Goal: Task Accomplishment & Management: Manage account settings

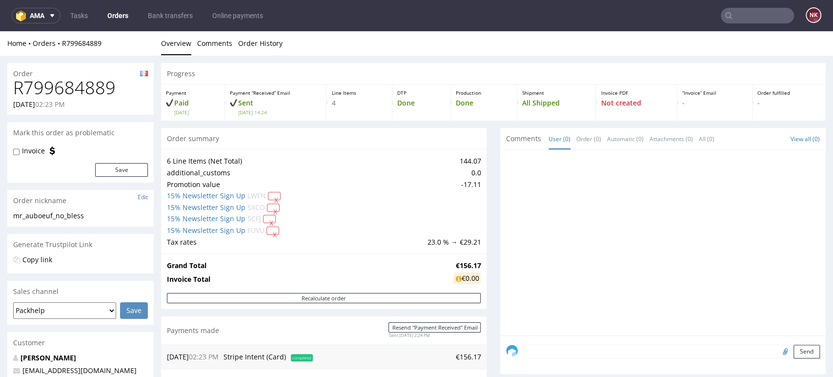
scroll to position [217, 0]
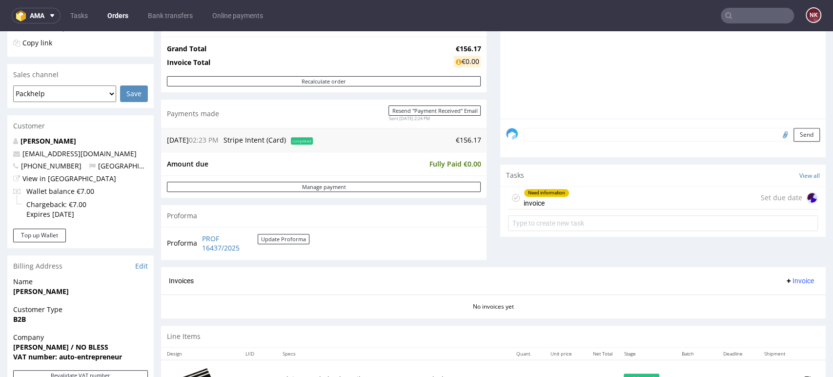
click at [120, 20] on link "Orders" at bounding box center [118, 16] width 33 height 16
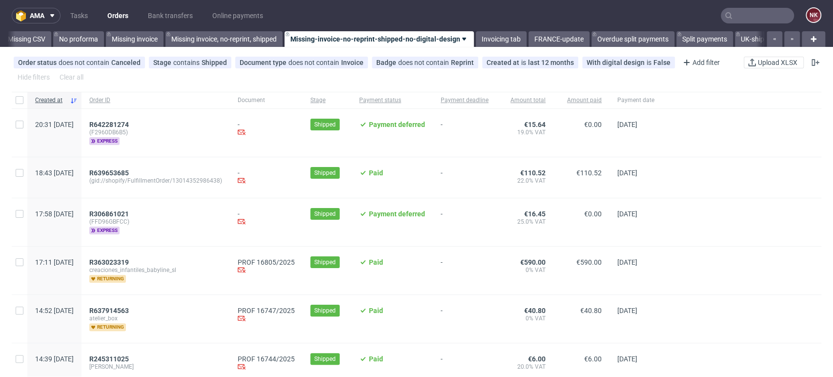
scroll to position [0, 1382]
click at [741, 21] on input "text" at bounding box center [757, 16] width 73 height 16
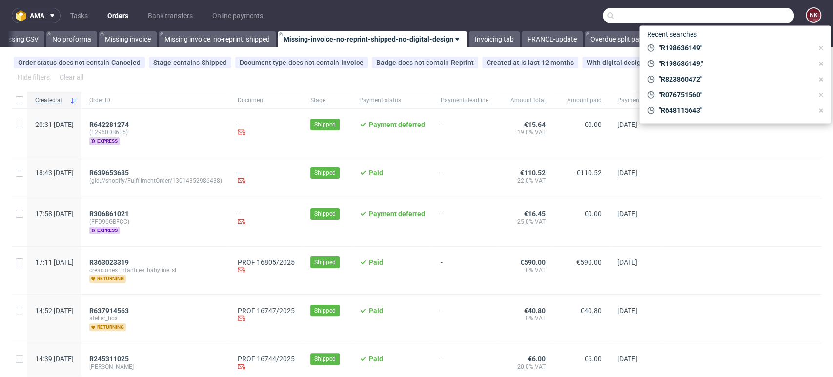
paste input "R7156405516"
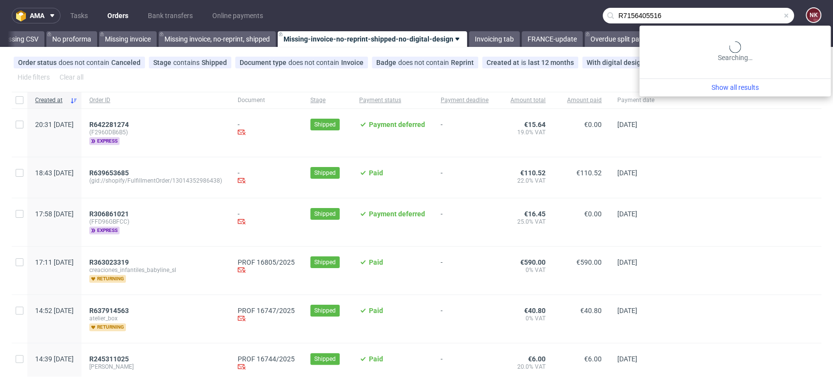
type input "R7156405516"
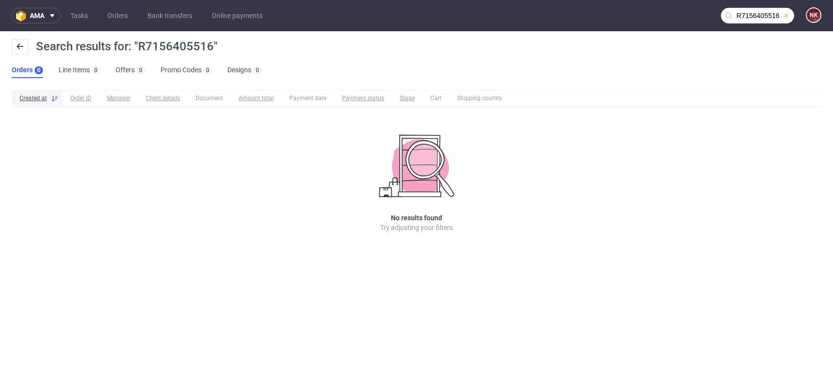
click at [743, 13] on input "R7156405516" at bounding box center [757, 16] width 73 height 16
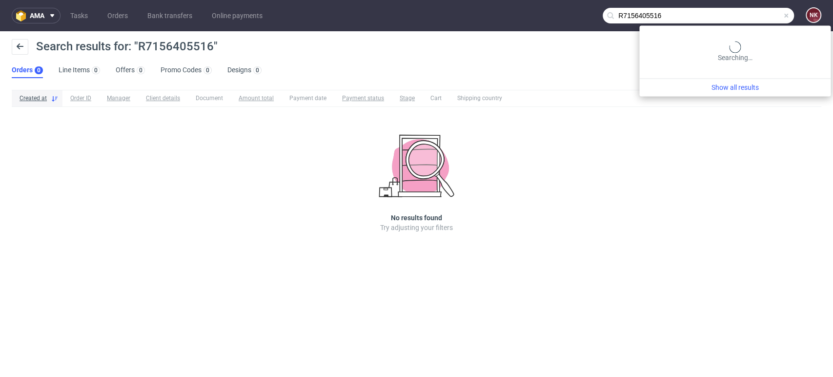
click at [751, 11] on input "R7156405516" at bounding box center [698, 16] width 191 height 16
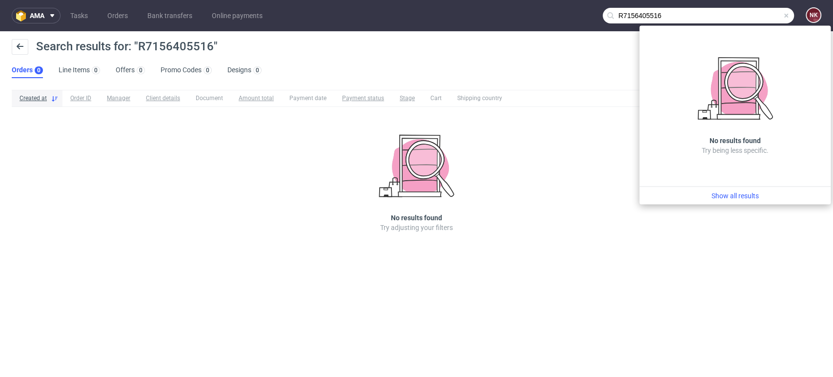
click at [698, 15] on input "R7156405516" at bounding box center [698, 16] width 191 height 16
click at [620, 16] on input "R7156405516" at bounding box center [698, 16] width 191 height 16
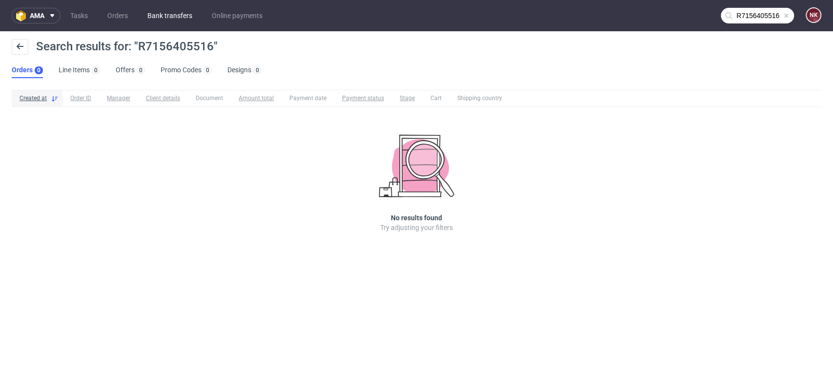
click at [161, 20] on link "Bank transfers" at bounding box center [170, 16] width 57 height 16
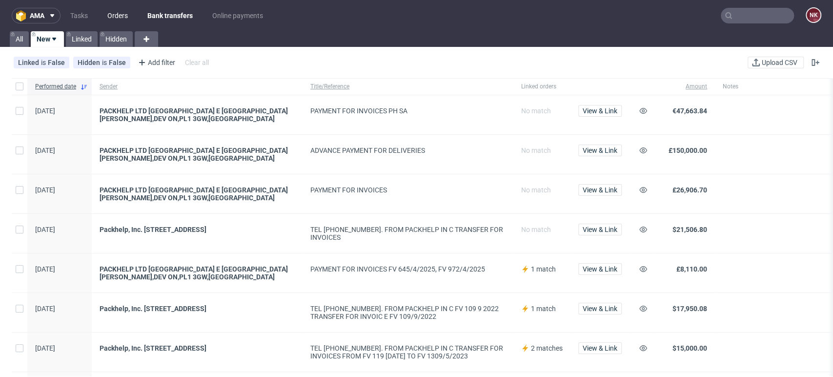
click at [124, 17] on link "Orders" at bounding box center [118, 16] width 32 height 16
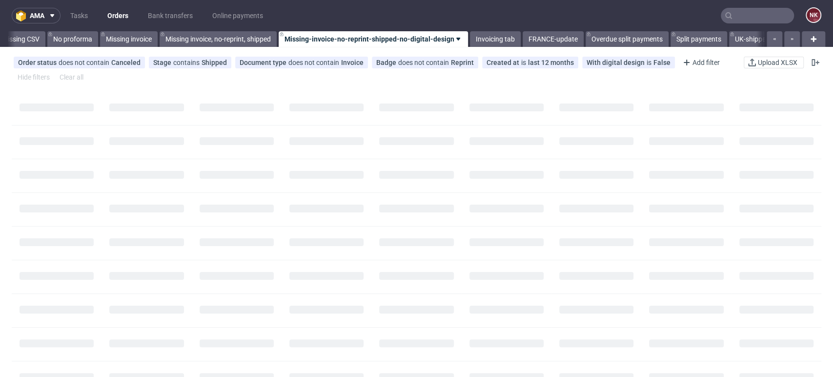
scroll to position [0, 1382]
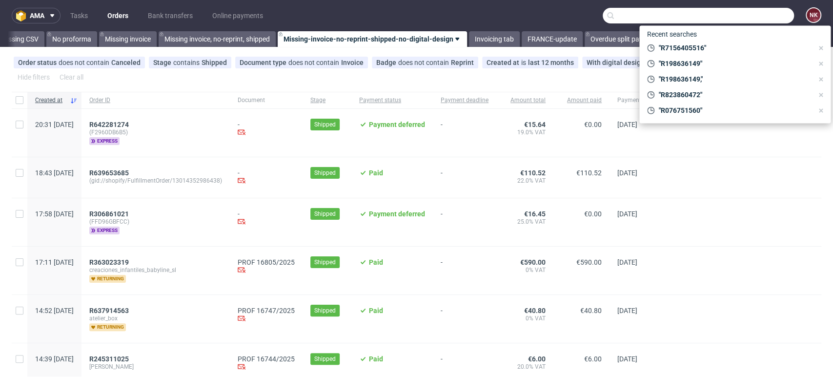
click at [758, 12] on input "text" at bounding box center [698, 16] width 191 height 16
paste input "R7156405516"
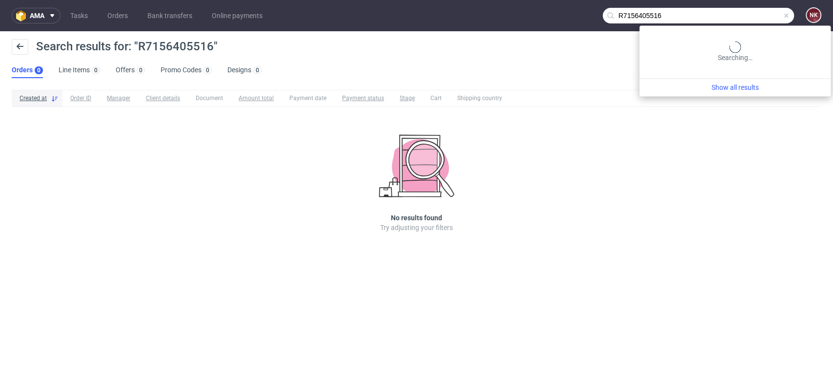
click at [779, 13] on input "R7156405516" at bounding box center [698, 16] width 191 height 16
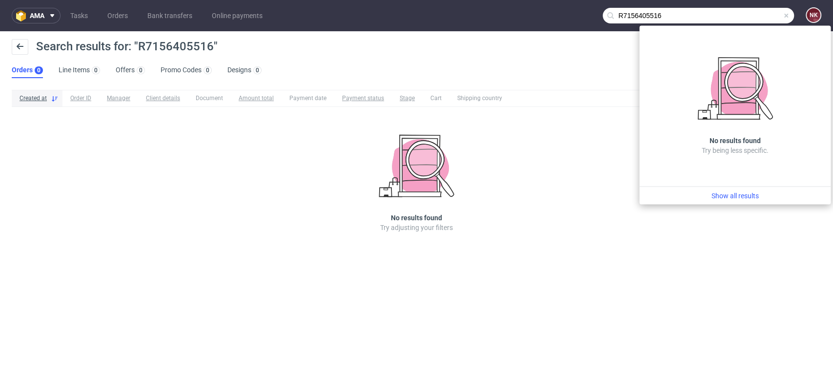
drag, startPoint x: 682, startPoint y: 9, endPoint x: 562, endPoint y: 21, distance: 120.7
click at [562, 21] on nav "ama Tasks Orders Bank transfers Online payments R7156405516 NK" at bounding box center [416, 15] width 833 height 31
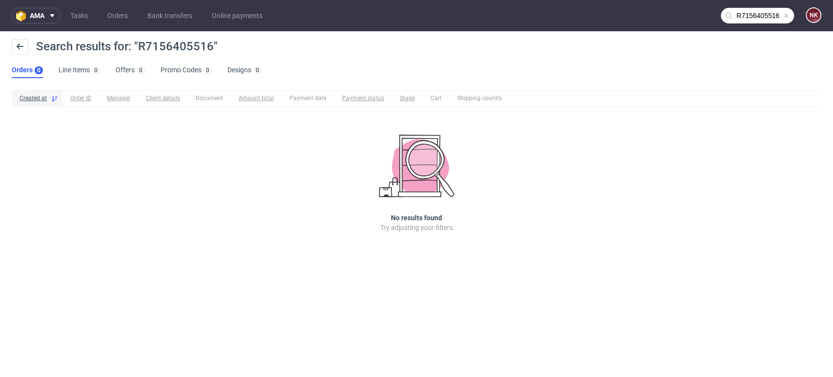
paste input "text"
type input "R7156405516"
click at [755, 7] on nav "ama Tasks Orders Bank transfers Online payments R7156405516 NK" at bounding box center [416, 15] width 833 height 31
click at [746, 12] on input "R7156405516" at bounding box center [698, 16] width 191 height 16
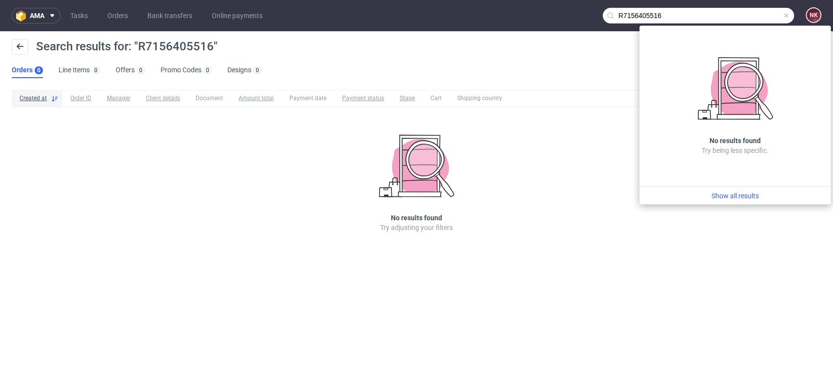
click at [621, 14] on input "R7156405516" at bounding box center [698, 16] width 191 height 16
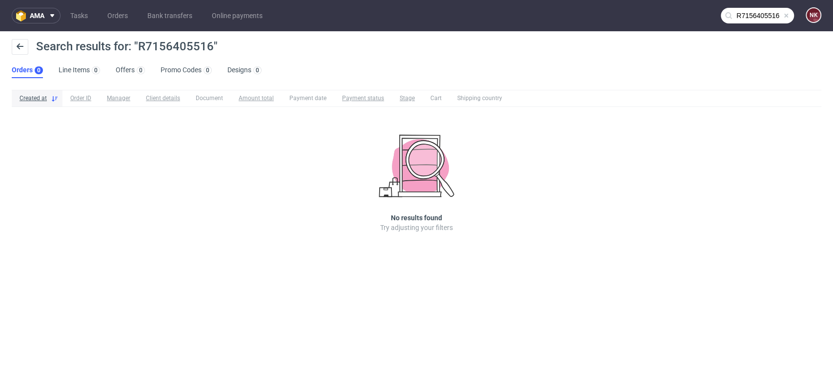
click at [737, 17] on input "R7156405516" at bounding box center [757, 16] width 73 height 16
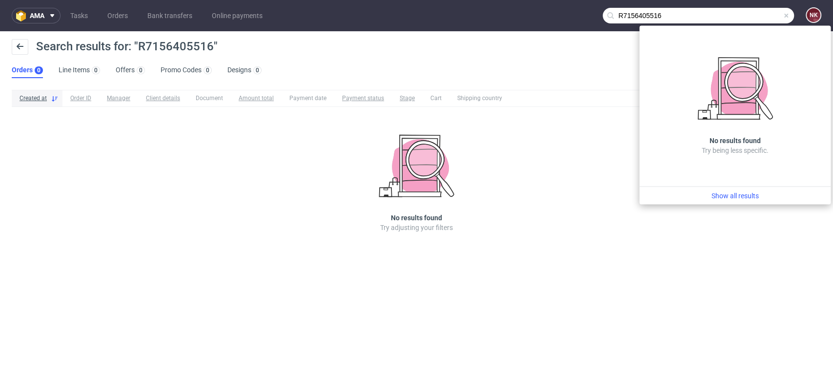
click at [637, 13] on input "R7156405516" at bounding box center [698, 16] width 191 height 16
click at [664, 17] on input "R7156405516" at bounding box center [698, 16] width 191 height 16
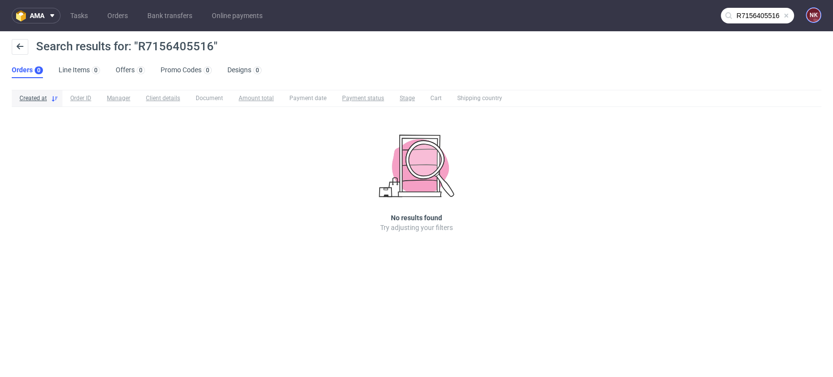
click at [817, 19] on figcaption "NK" at bounding box center [814, 15] width 14 height 14
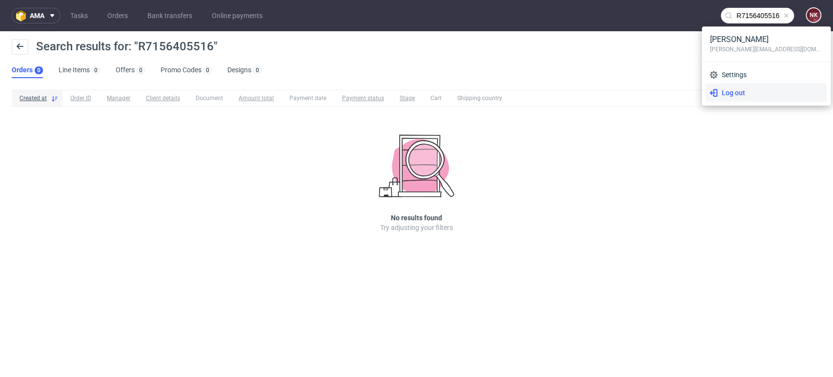
click at [743, 92] on span "Log out" at bounding box center [770, 93] width 105 height 10
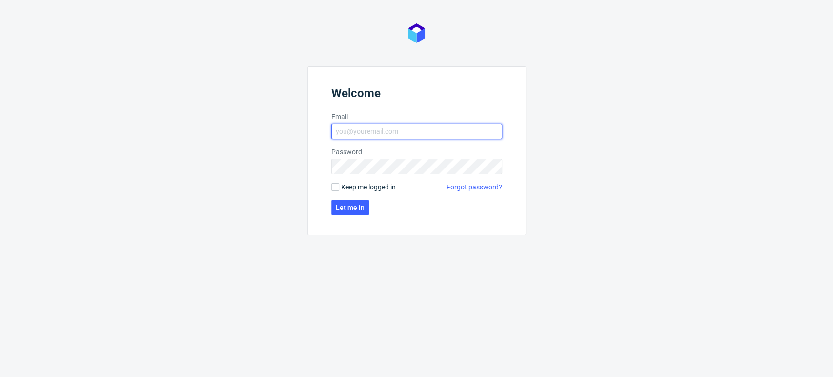
type input "[PERSON_NAME][EMAIL_ADDRESS][DOMAIN_NAME]"
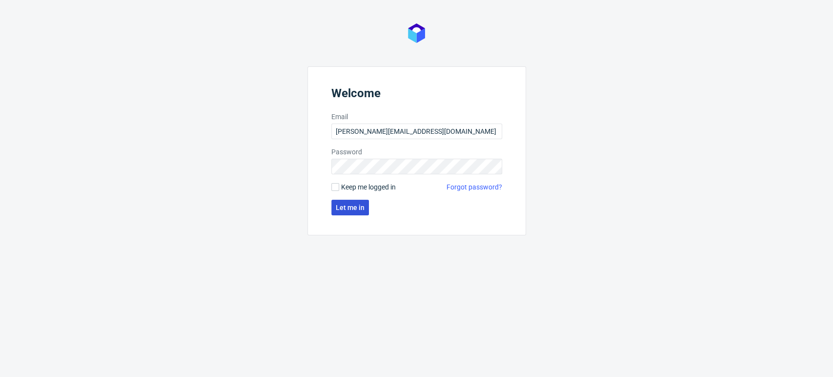
click at [361, 205] on span "Let me in" at bounding box center [350, 207] width 29 height 7
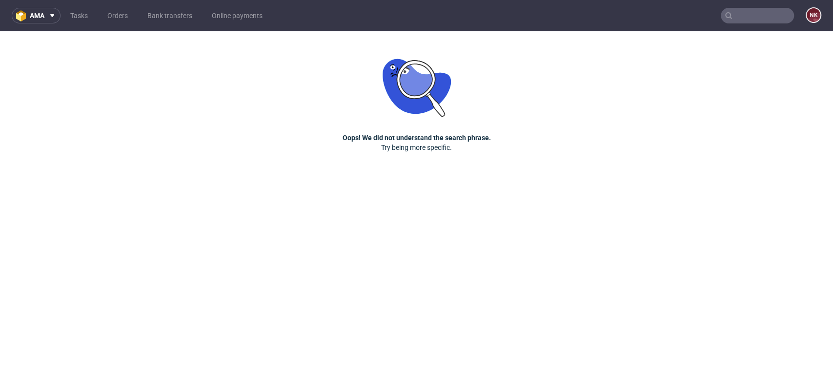
click at [756, 13] on input "text" at bounding box center [757, 16] width 73 height 16
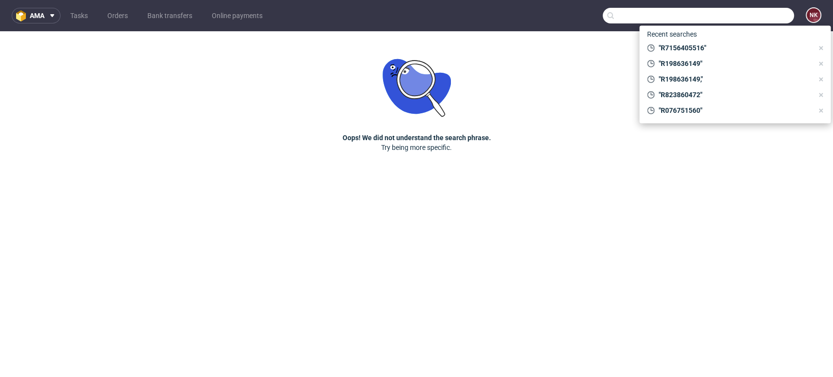
paste input "R7156405516"
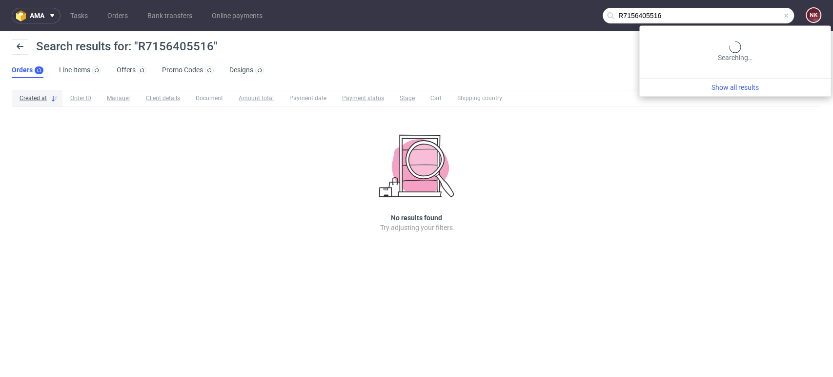
click at [756, 13] on input "R7156405516" at bounding box center [698, 16] width 191 height 16
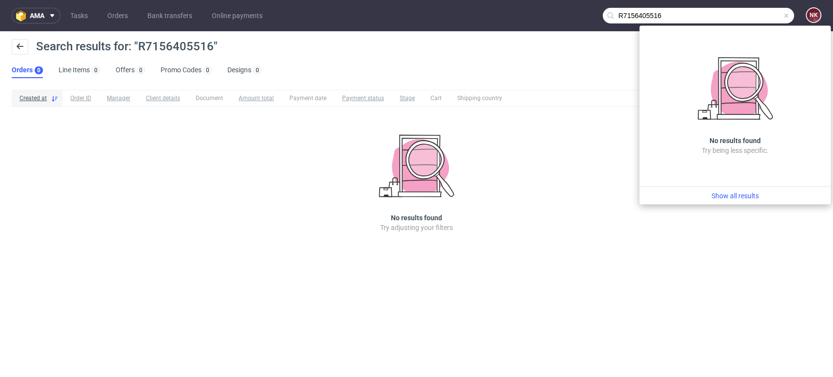
click at [664, 17] on input "R7156405516" at bounding box center [698, 16] width 191 height 16
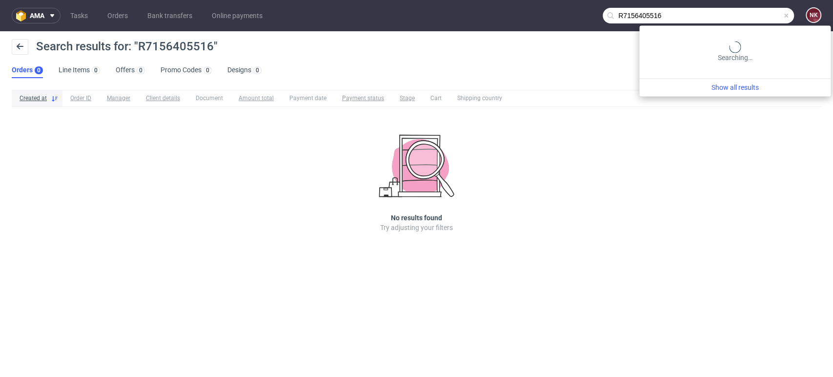
type input "R7156405516"
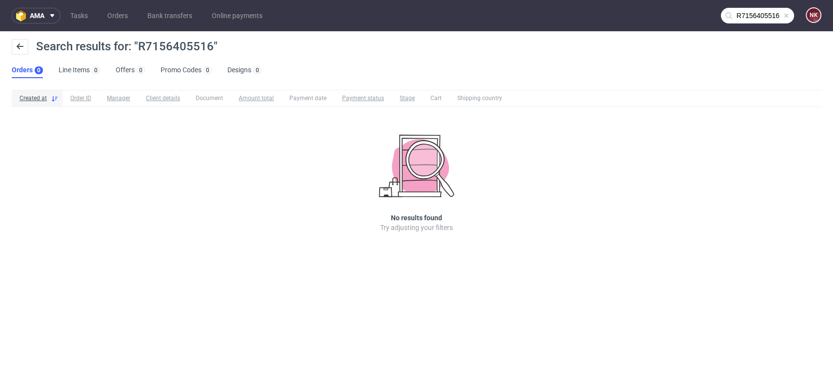
click at [786, 16] on span at bounding box center [787, 16] width 8 height 8
click at [744, 16] on input "text" at bounding box center [757, 16] width 73 height 16
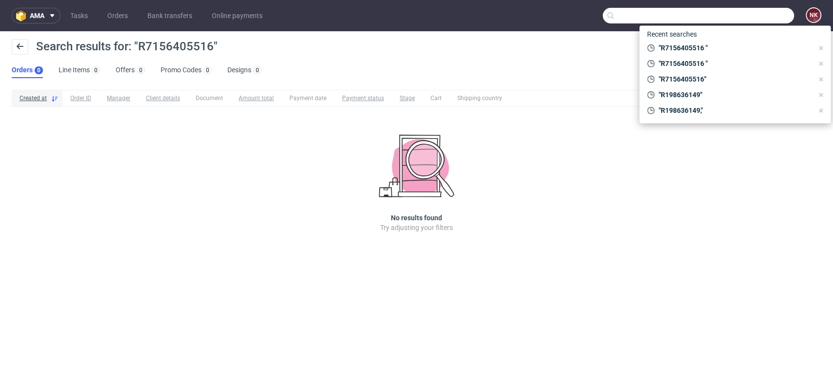
paste input "R7156405516"
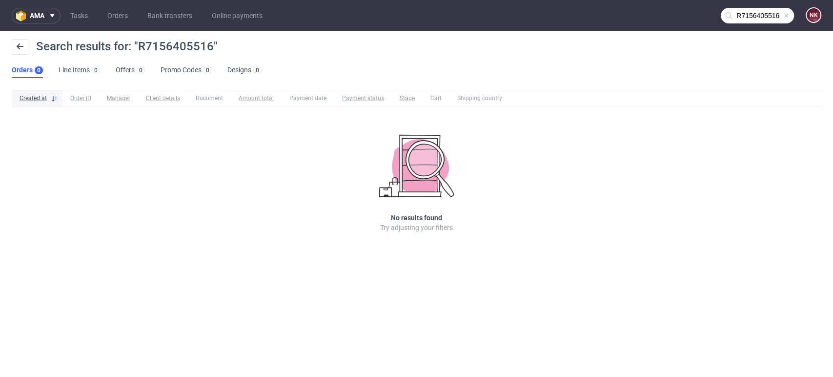
click at [758, 11] on input "R7156405516" at bounding box center [757, 16] width 73 height 16
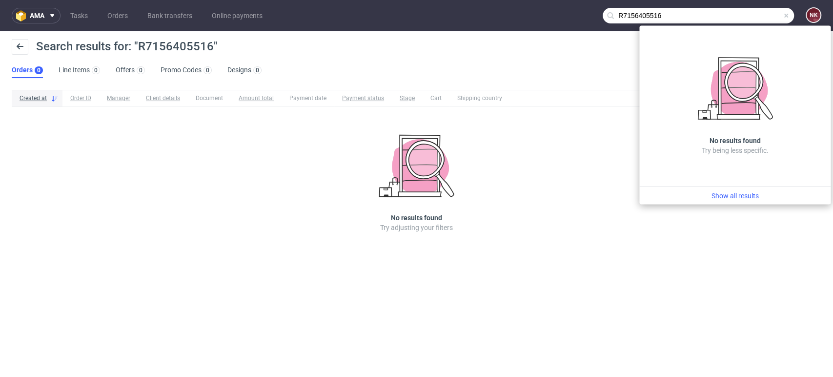
drag, startPoint x: 664, startPoint y: 11, endPoint x: 444, endPoint y: 14, distance: 219.7
click at [444, 14] on nav "ama Tasks Orders Bank transfers Online payments R7156405516 NK" at bounding box center [416, 15] width 833 height 31
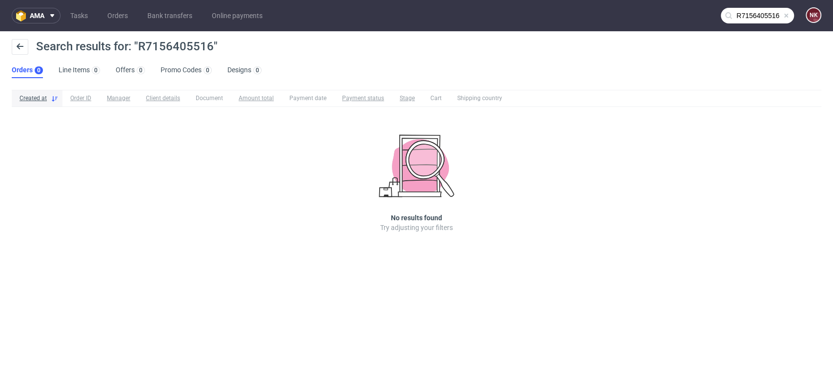
paste input "[PERSON_NAME]"
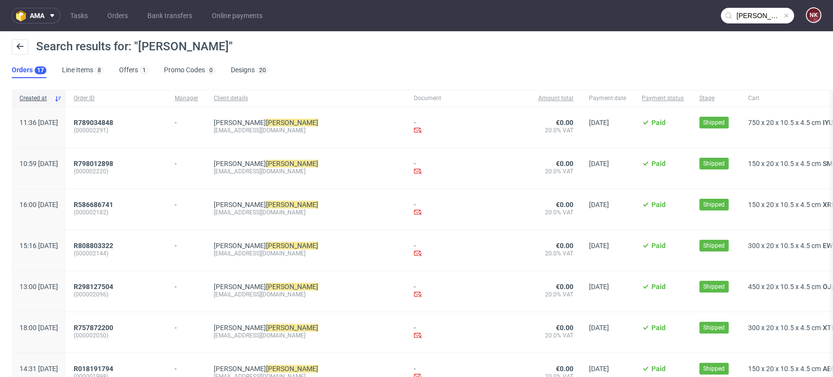
click at [759, 12] on input "[PERSON_NAME]" at bounding box center [757, 16] width 73 height 16
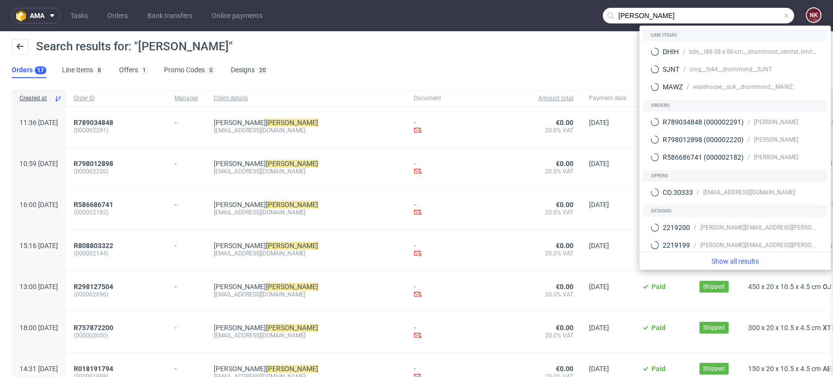
drag, startPoint x: 654, startPoint y: 14, endPoint x: 454, endPoint y: 26, distance: 200.5
click at [454, 26] on nav "ama Tasks Orders Bank transfers Online payments [PERSON_NAME]" at bounding box center [416, 15] width 833 height 31
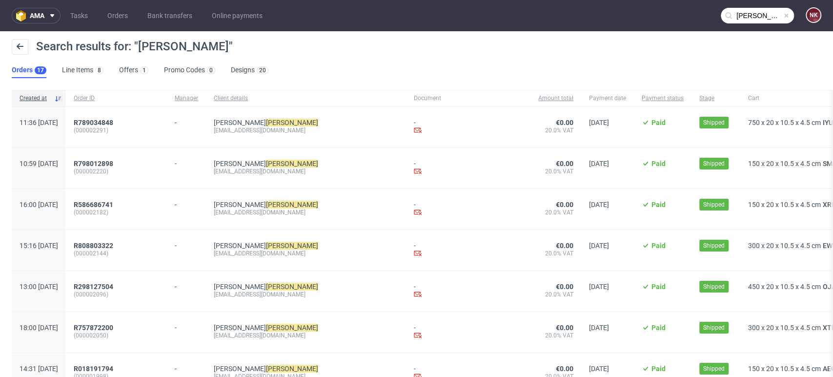
paste input "[PERSON_NAME][GEOGRAPHIC_DATA]"
type input "[PERSON_NAME][GEOGRAPHIC_DATA]"
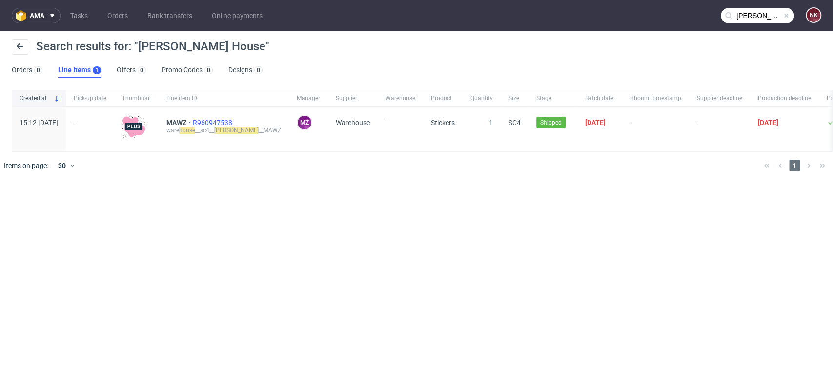
click at [234, 122] on span "R960947538" at bounding box center [213, 123] width 41 height 8
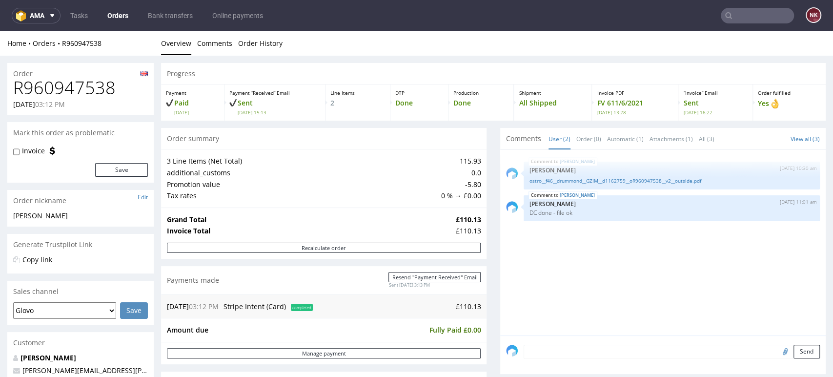
click at [749, 21] on input "text" at bounding box center [757, 16] width 73 height 16
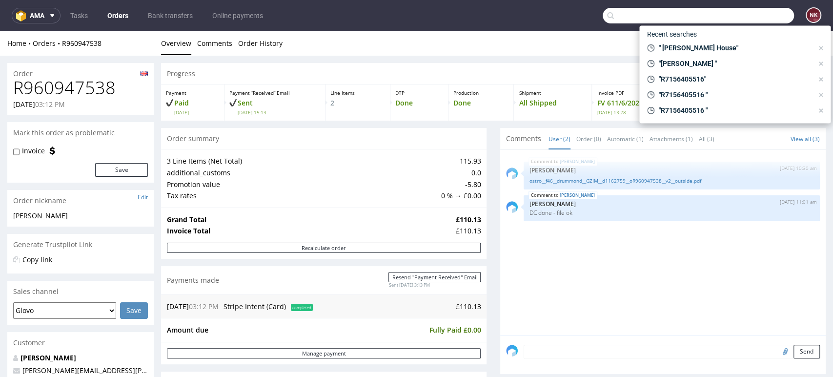
paste input "[PERSON_NAME]"
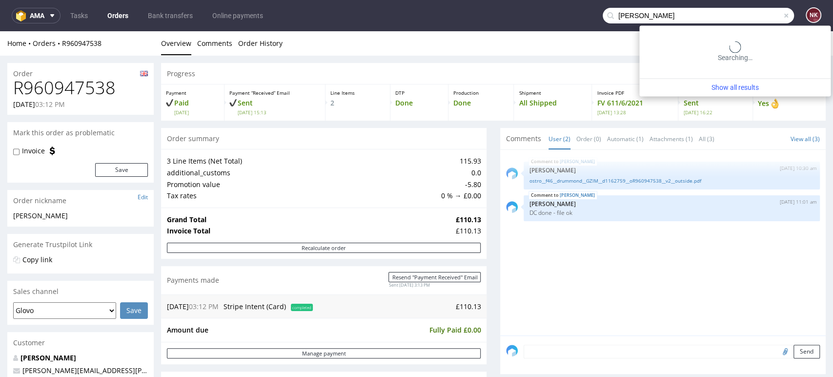
type input "[PERSON_NAME]"
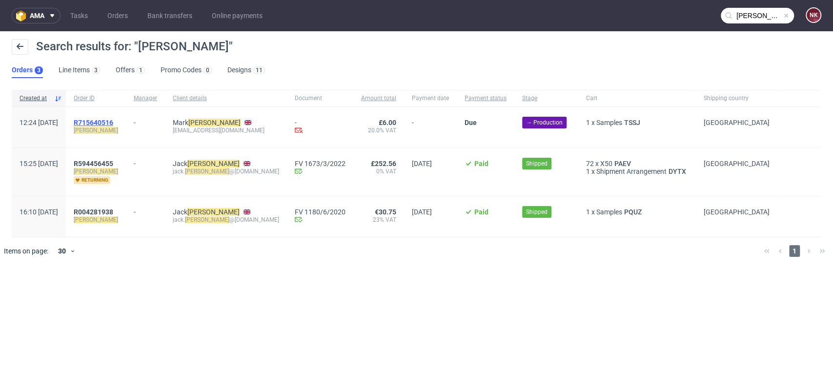
click at [113, 124] on span "R715640516" at bounding box center [94, 123] width 40 height 8
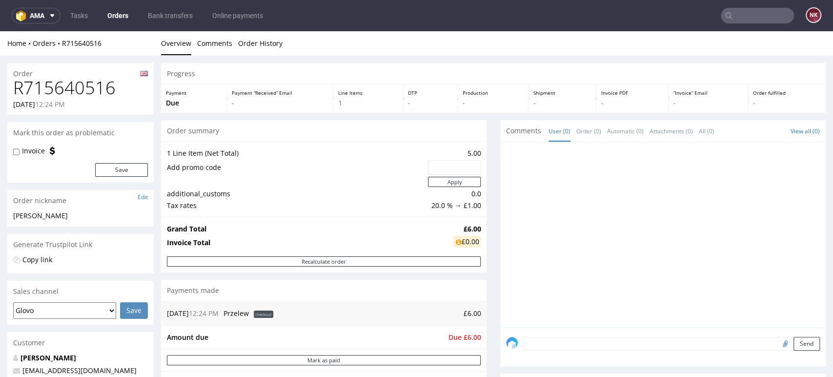
click at [796, 103] on p "-" at bounding box center [787, 103] width 68 height 10
click at [86, 85] on h1 "R715640516" at bounding box center [80, 88] width 135 height 20
copy h1 "R715640516"
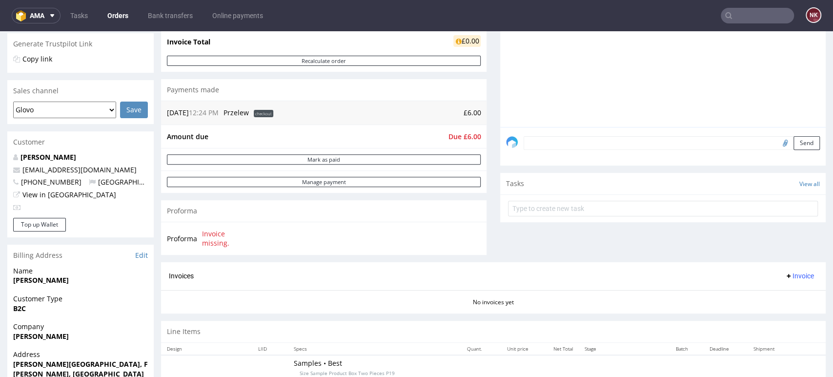
scroll to position [199, 0]
click at [325, 160] on button "Mark as paid" at bounding box center [324, 161] width 314 height 10
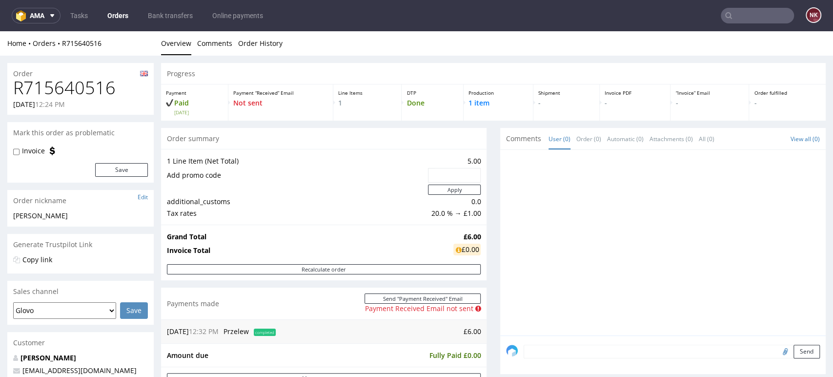
scroll to position [108, 0]
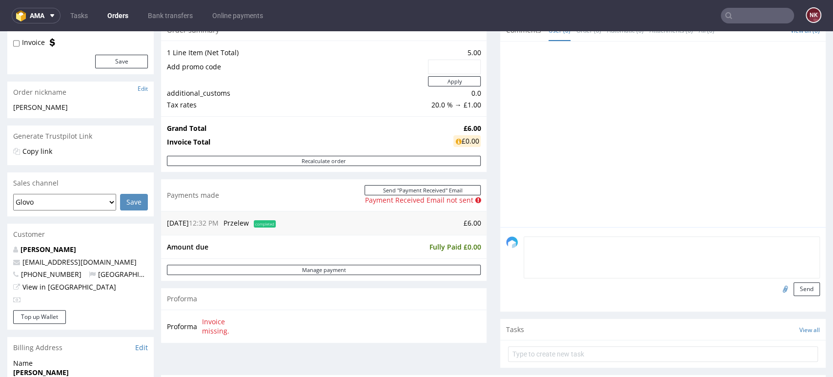
click at [547, 241] on textarea at bounding box center [672, 257] width 296 height 42
type textarea "paid via CITI"
click at [777, 290] on input "file" at bounding box center [784, 288] width 14 height 13
type input "C:\fakepath\R715640516_CITI.pdf"
click at [795, 288] on button "Send" at bounding box center [807, 289] width 26 height 14
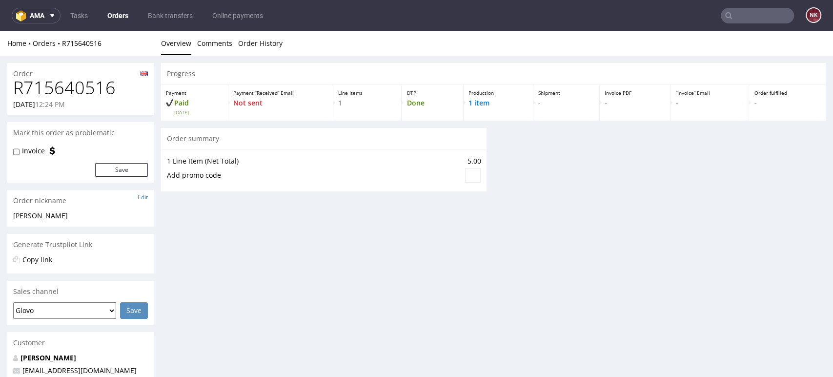
scroll to position [0, 0]
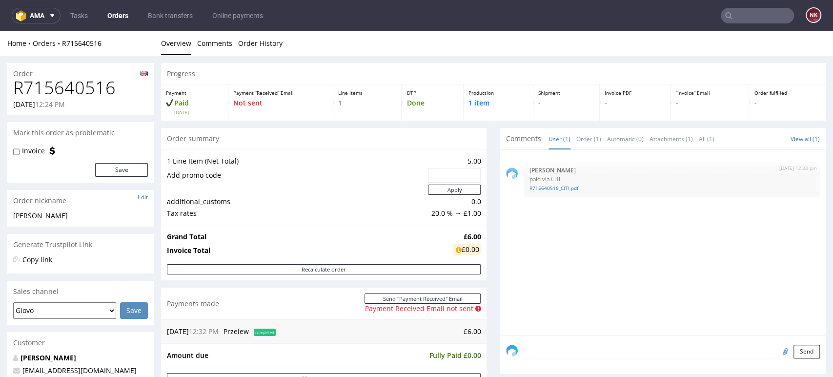
click at [776, 21] on input "text" at bounding box center [757, 16] width 73 height 16
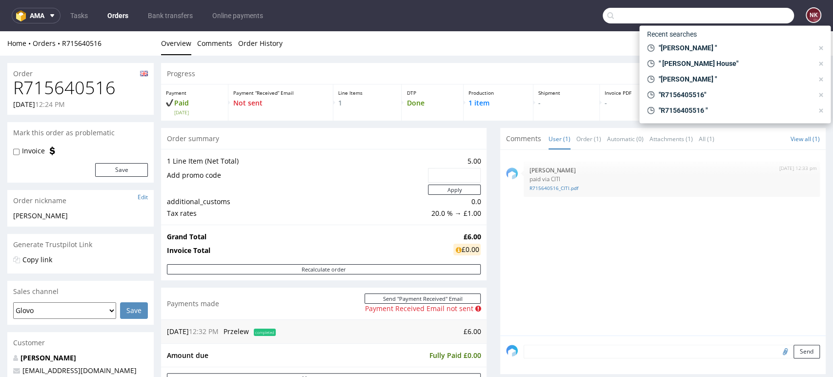
paste input "R823860472"
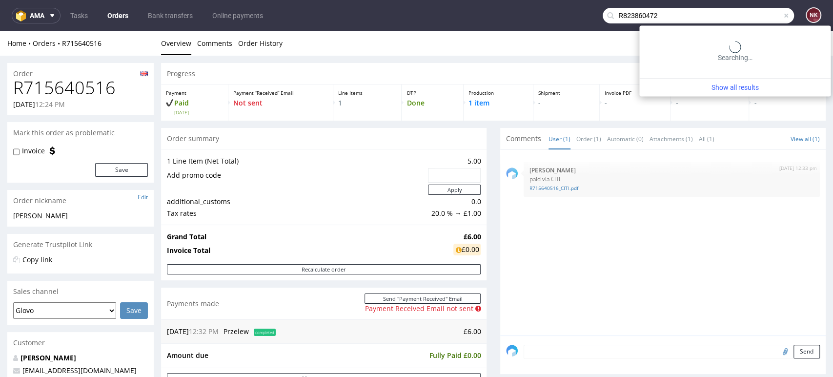
type input "R823860472"
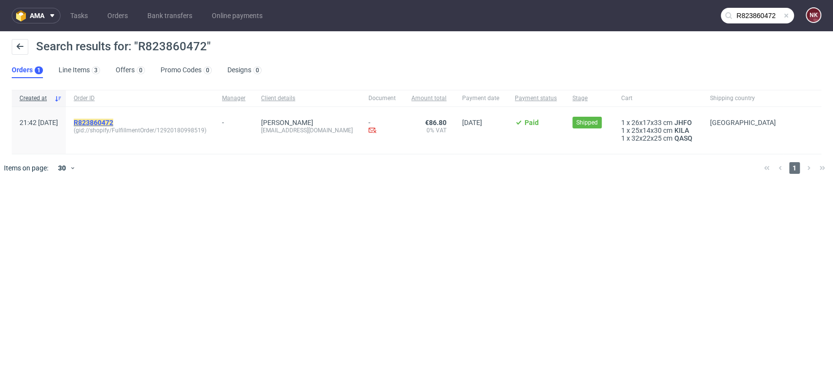
click at [113, 119] on mark "R823860472" at bounding box center [94, 123] width 40 height 8
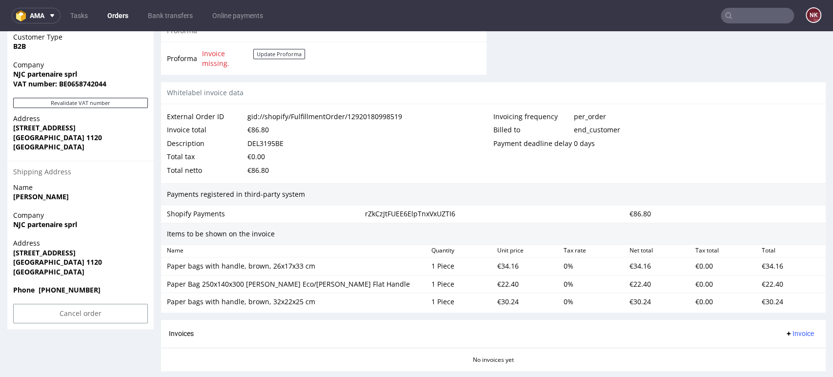
scroll to position [658, 0]
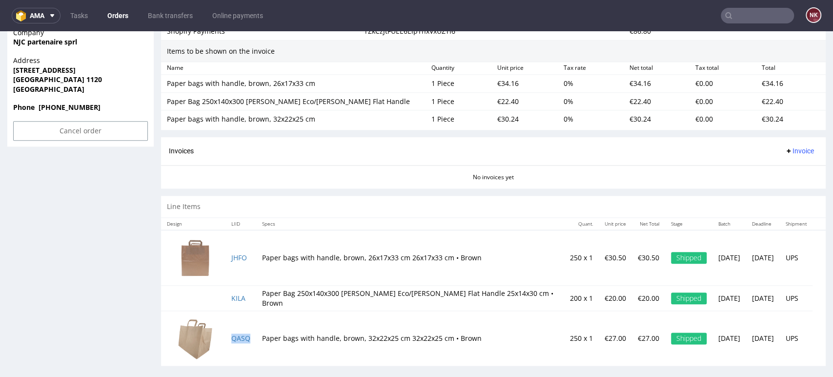
click at [785, 150] on span "Invoice" at bounding box center [799, 151] width 29 height 8
click at [773, 185] on span "Upload" at bounding box center [782, 189] width 47 height 10
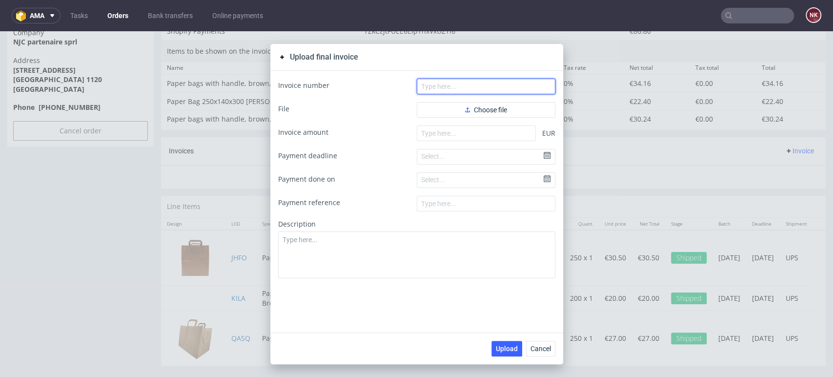
click at [504, 90] on input "text" at bounding box center [486, 87] width 139 height 16
paste input "FV 333/8/2025"
type input "FV 333/8/2025"
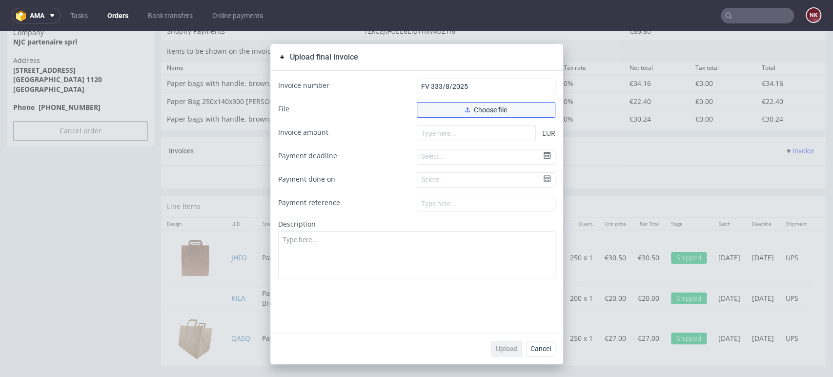
click at [473, 111] on span "Choose file" at bounding box center [486, 109] width 42 height 7
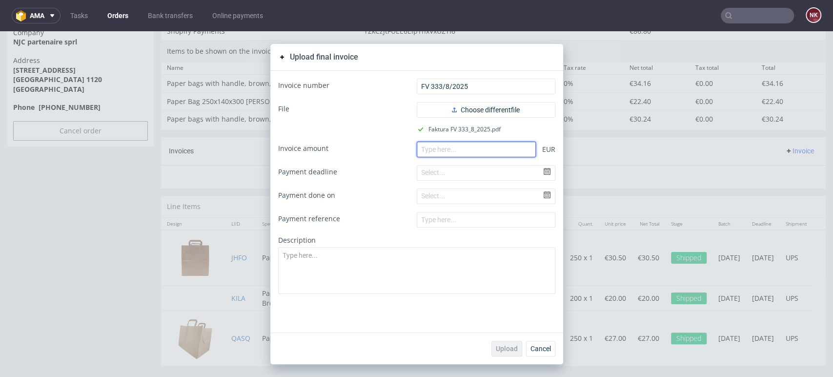
click at [475, 148] on input "number" at bounding box center [476, 150] width 119 height 16
paste input "86.60"
type input "86.60"
click at [497, 345] on span "Upload" at bounding box center [507, 348] width 22 height 7
click at [541, 351] on span "Cancel" at bounding box center [541, 348] width 21 height 7
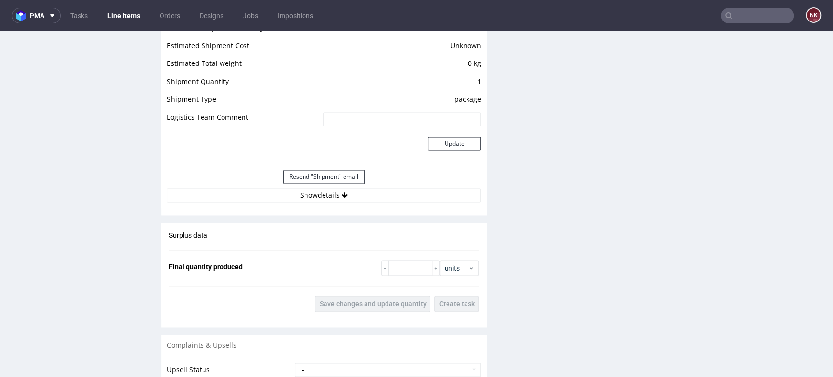
scroll to position [871, 0]
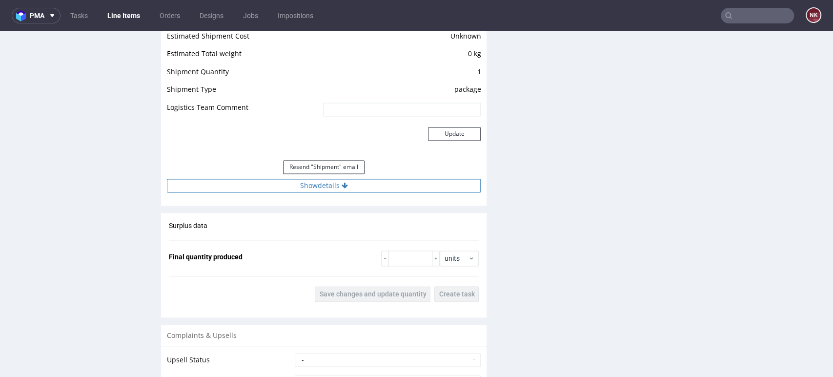
click at [360, 184] on button "Show details" at bounding box center [324, 186] width 314 height 14
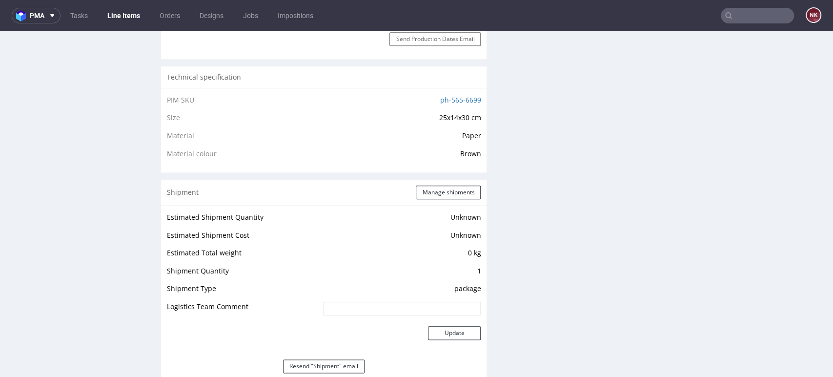
scroll to position [825, 0]
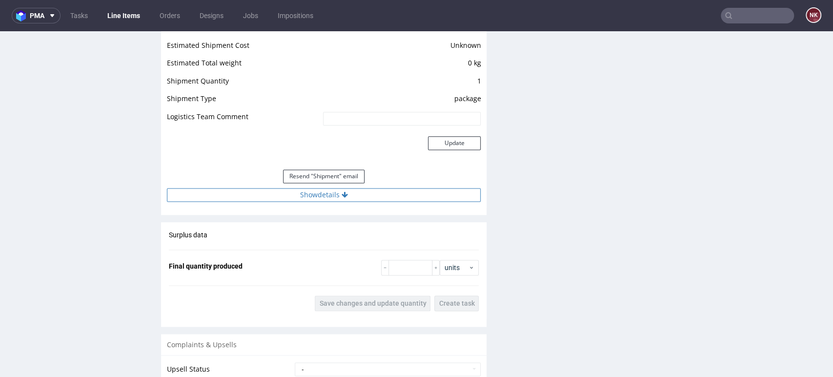
click at [369, 195] on button "Show details" at bounding box center [324, 195] width 314 height 14
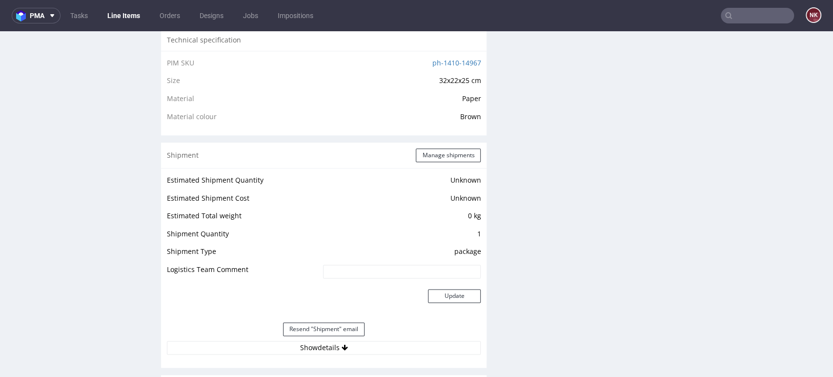
scroll to position [891, 0]
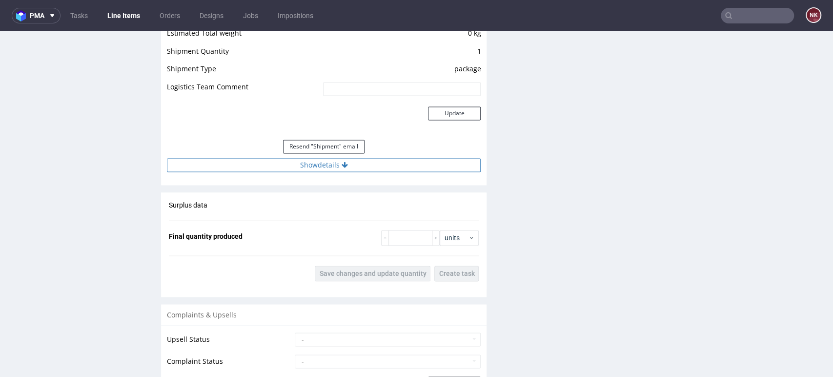
click at [394, 163] on button "Show details" at bounding box center [324, 165] width 314 height 14
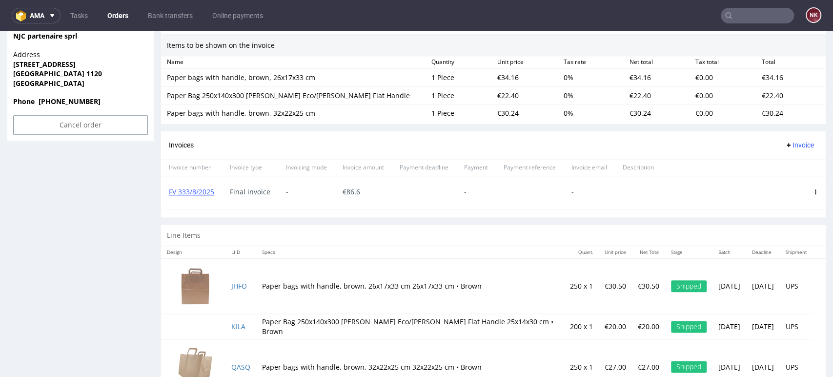
scroll to position [664, 0]
